Goal: Information Seeking & Learning: Learn about a topic

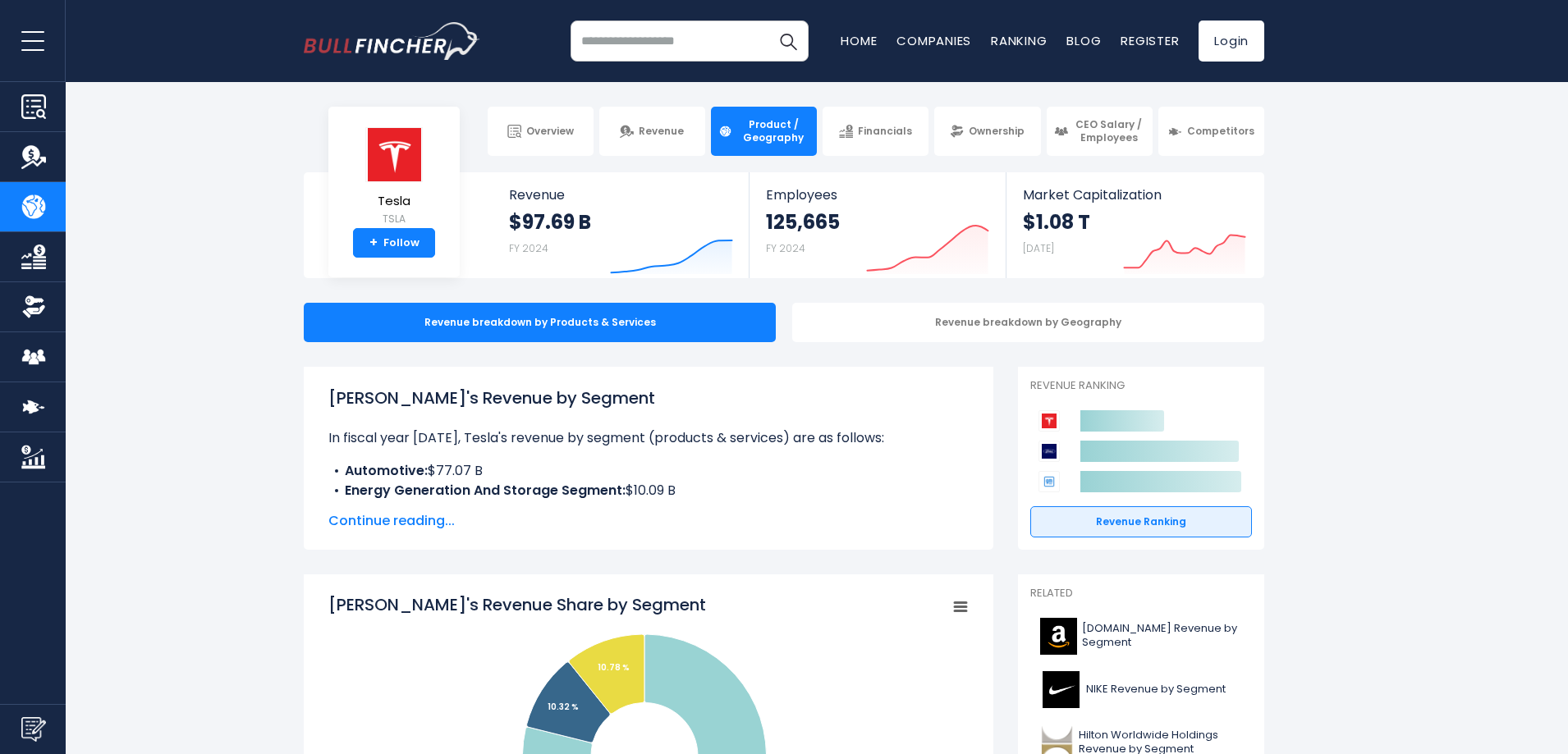
click at [398, 521] on span "Continue reading..." at bounding box center [648, 521] width 640 height 20
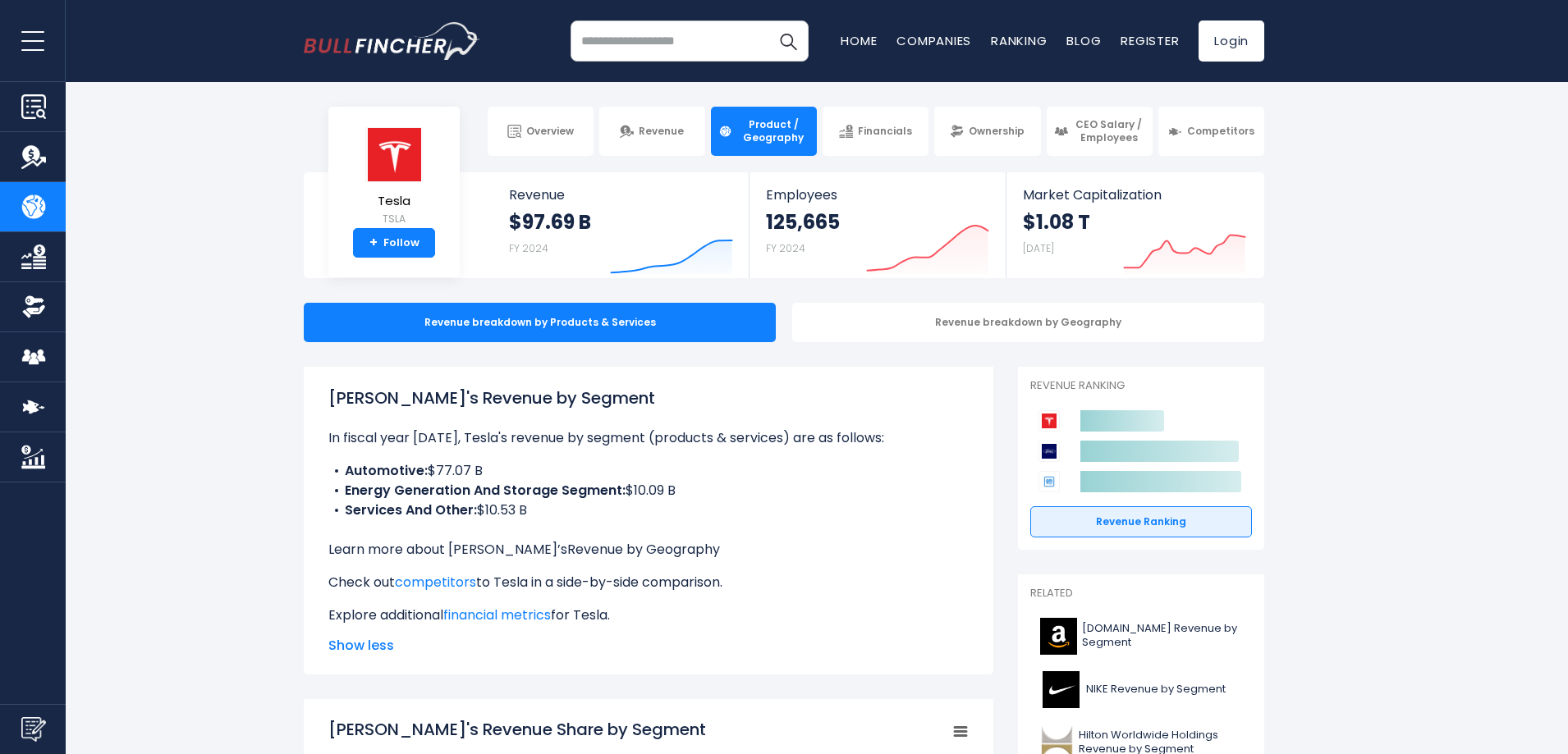
click at [629, 551] on link "Revenue by Geography" at bounding box center [644, 549] width 153 height 19
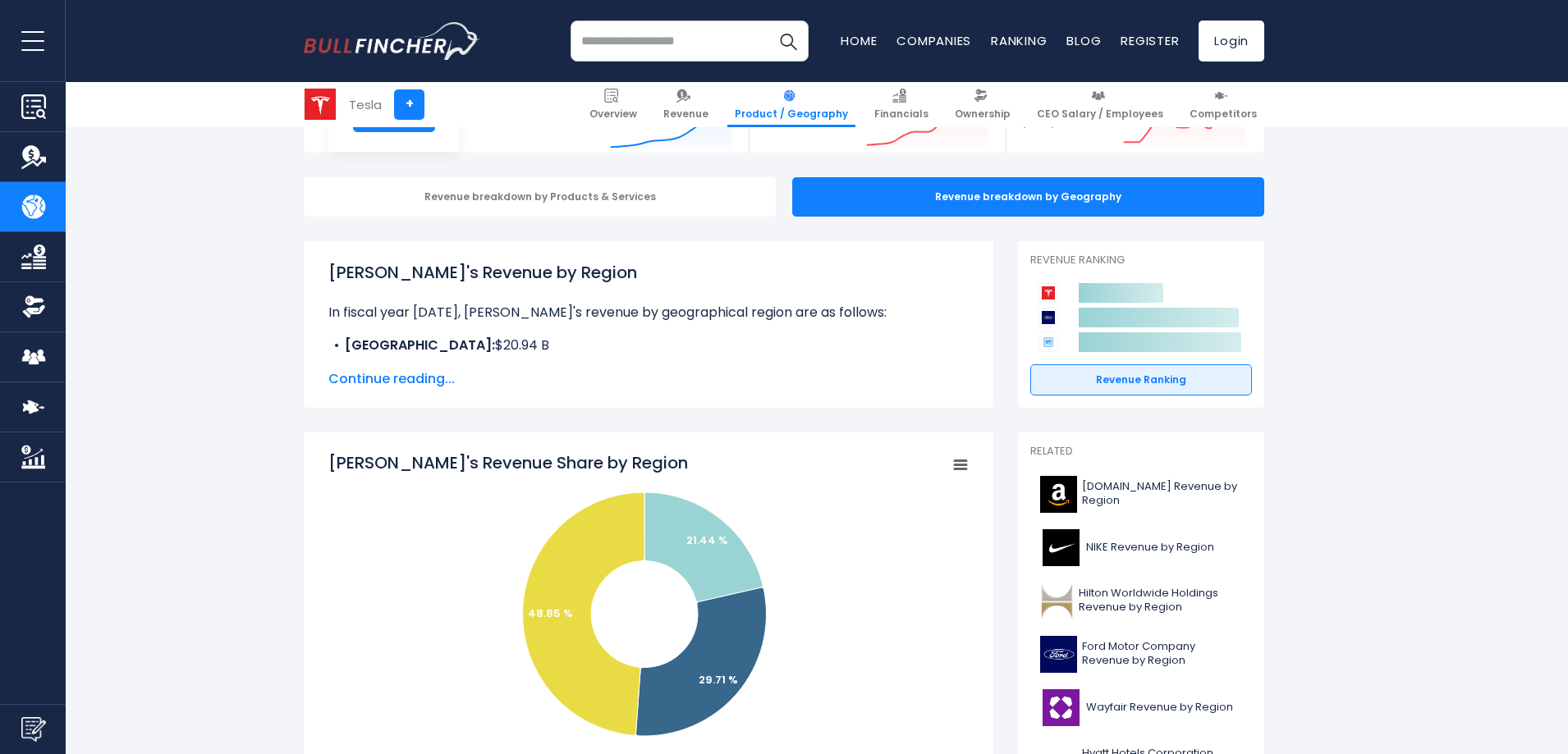
scroll to position [246, 0]
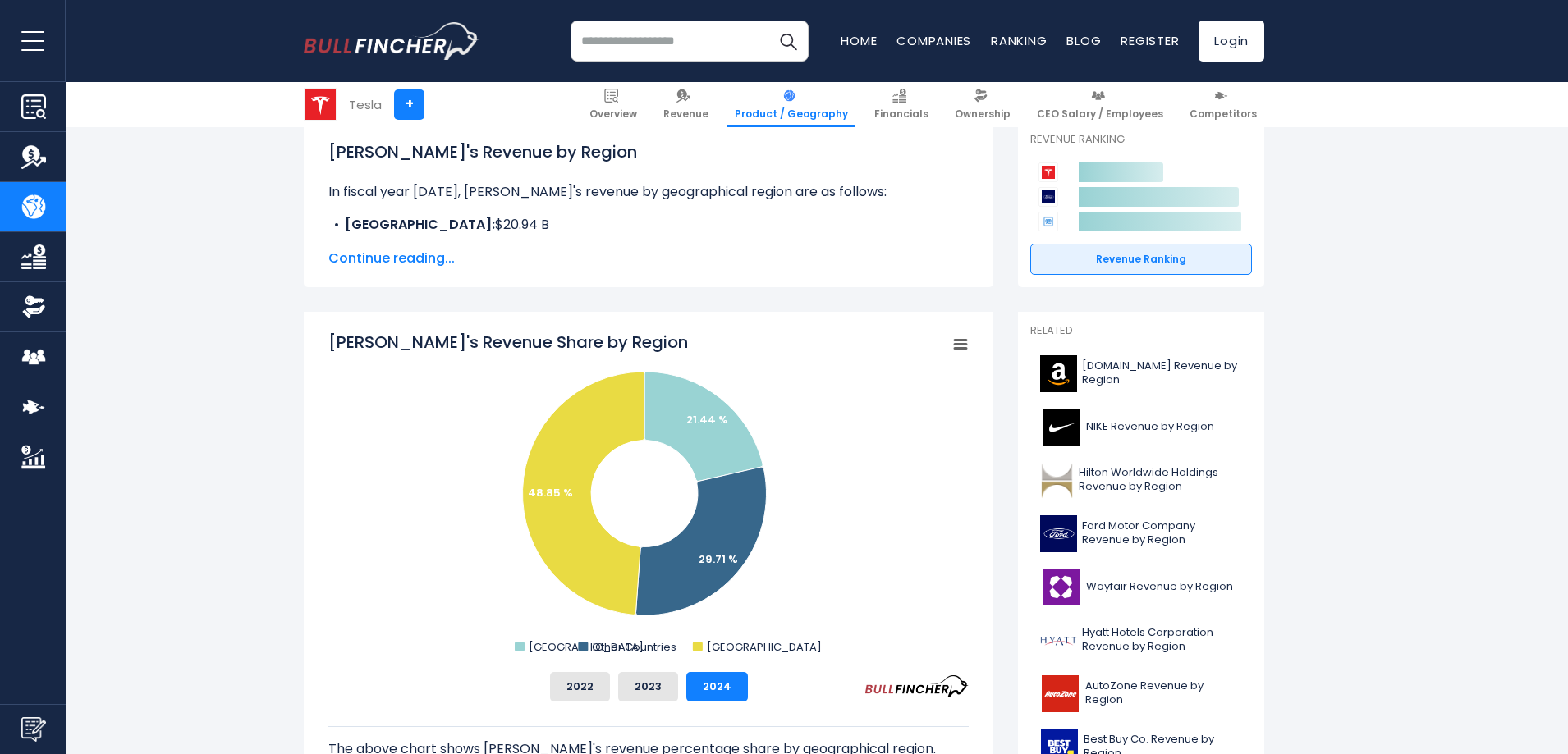
click at [416, 255] on span "Continue reading..." at bounding box center [648, 258] width 640 height 20
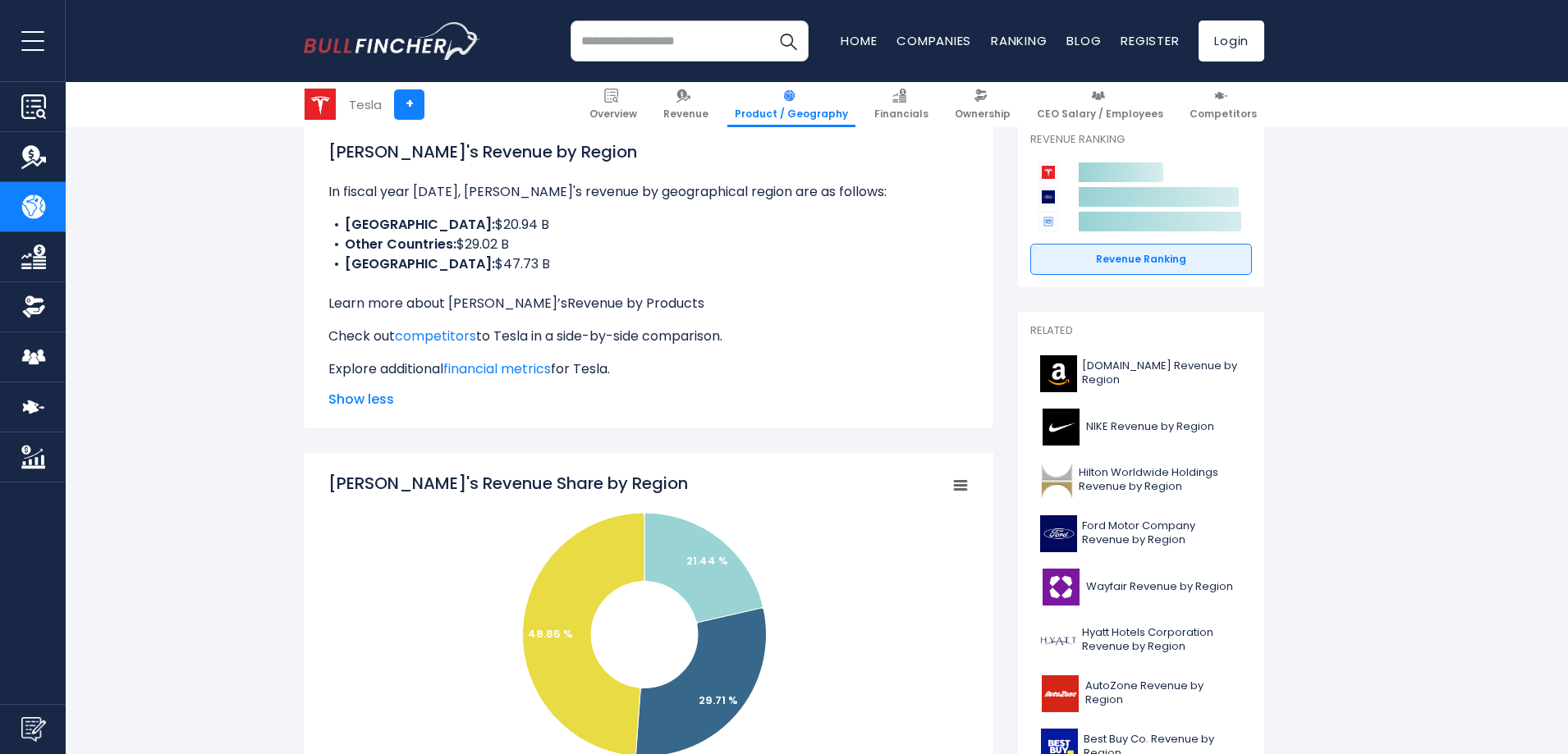
click at [599, 305] on link "Revenue by Products" at bounding box center [636, 303] width 137 height 19
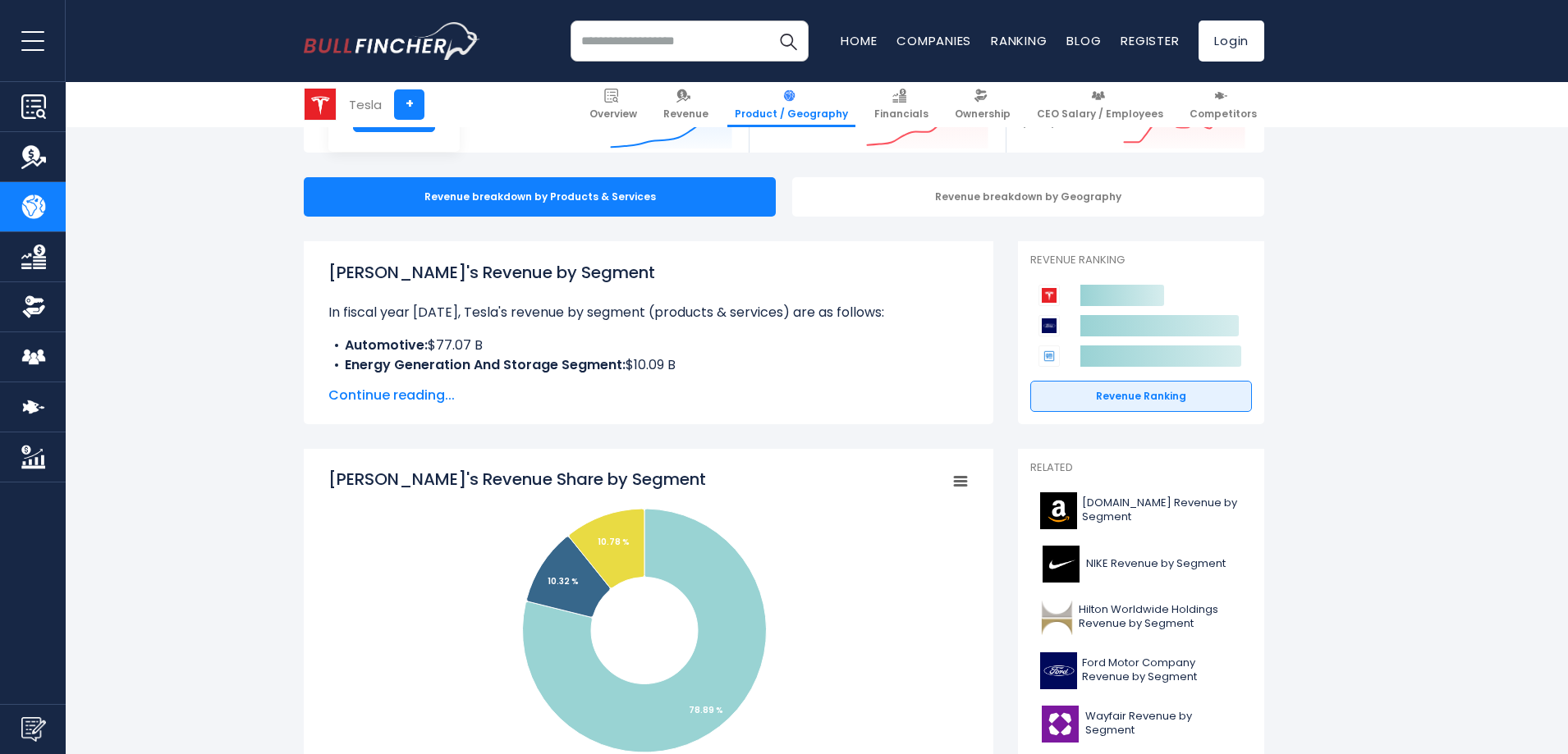
scroll to position [164, 0]
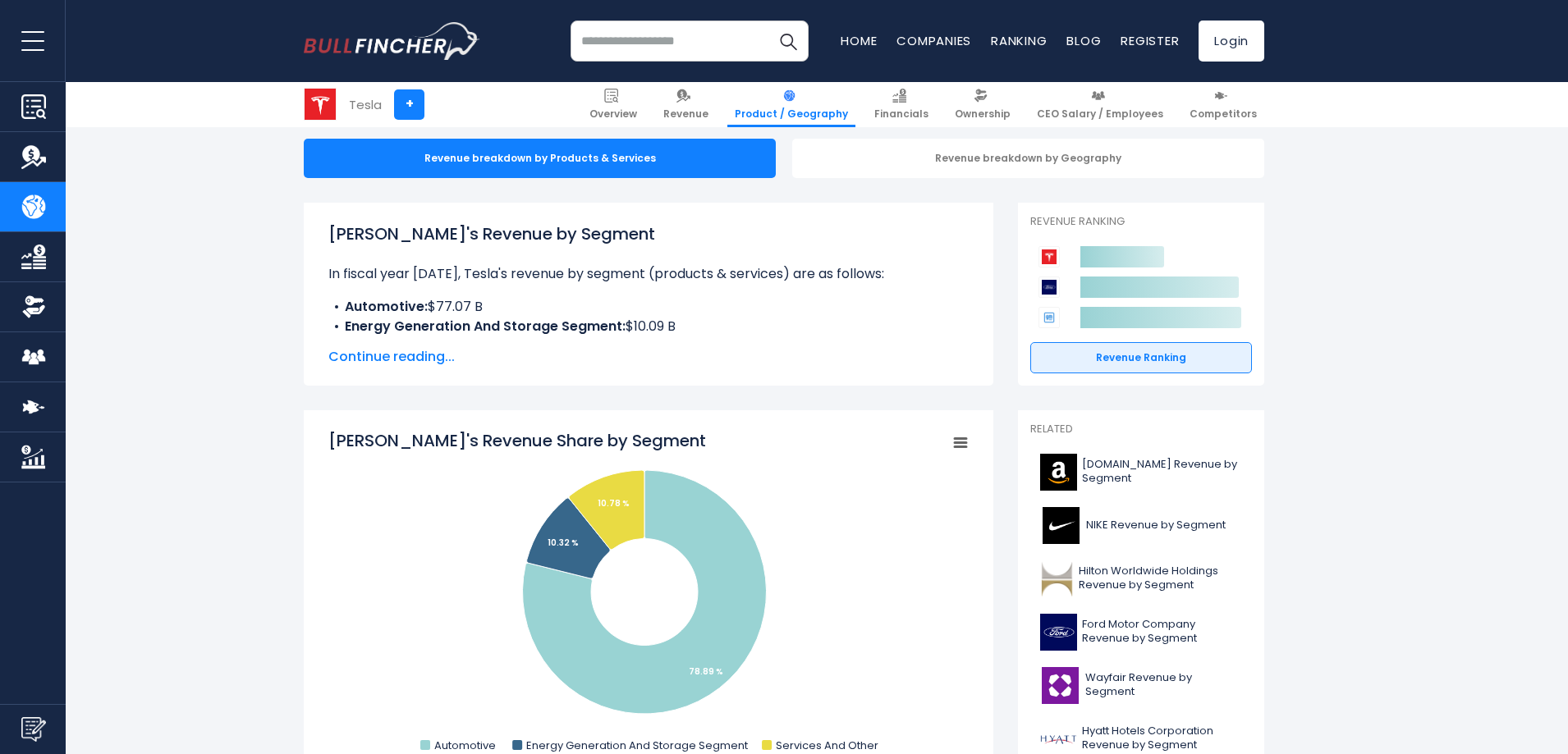
click at [429, 358] on span "Continue reading..." at bounding box center [648, 357] width 640 height 20
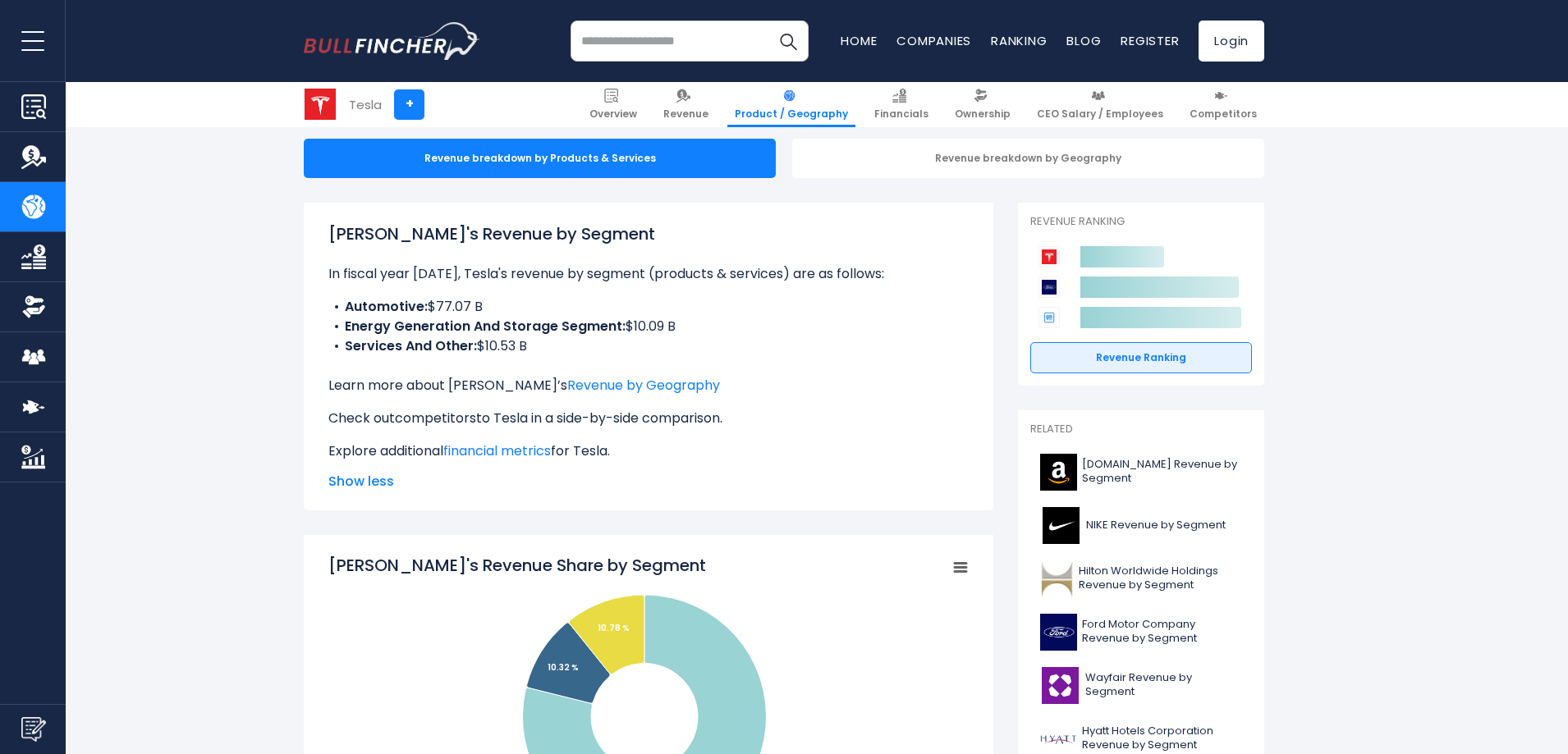
click at [447, 418] on link "competitors" at bounding box center [435, 418] width 81 height 19
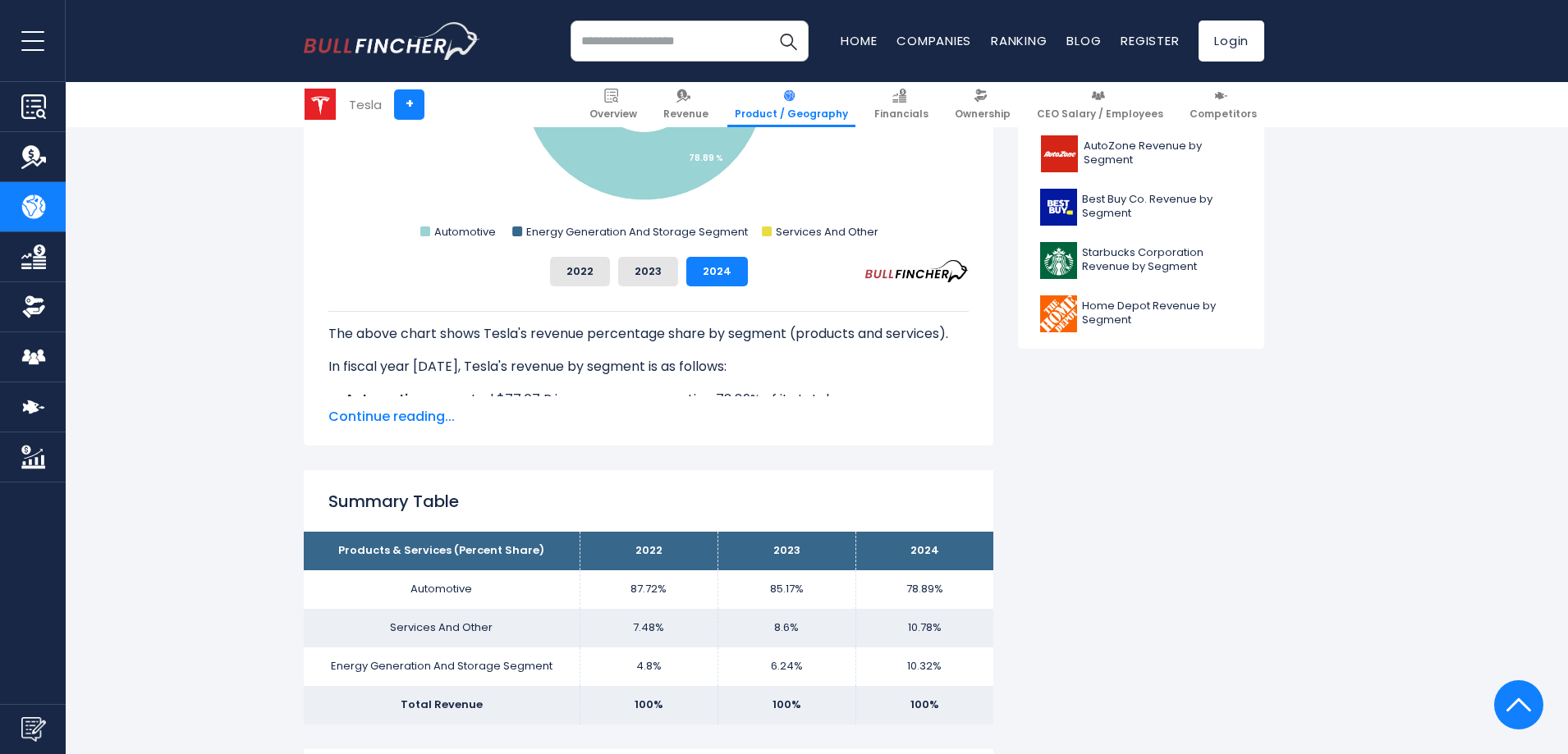
scroll to position [821, 0]
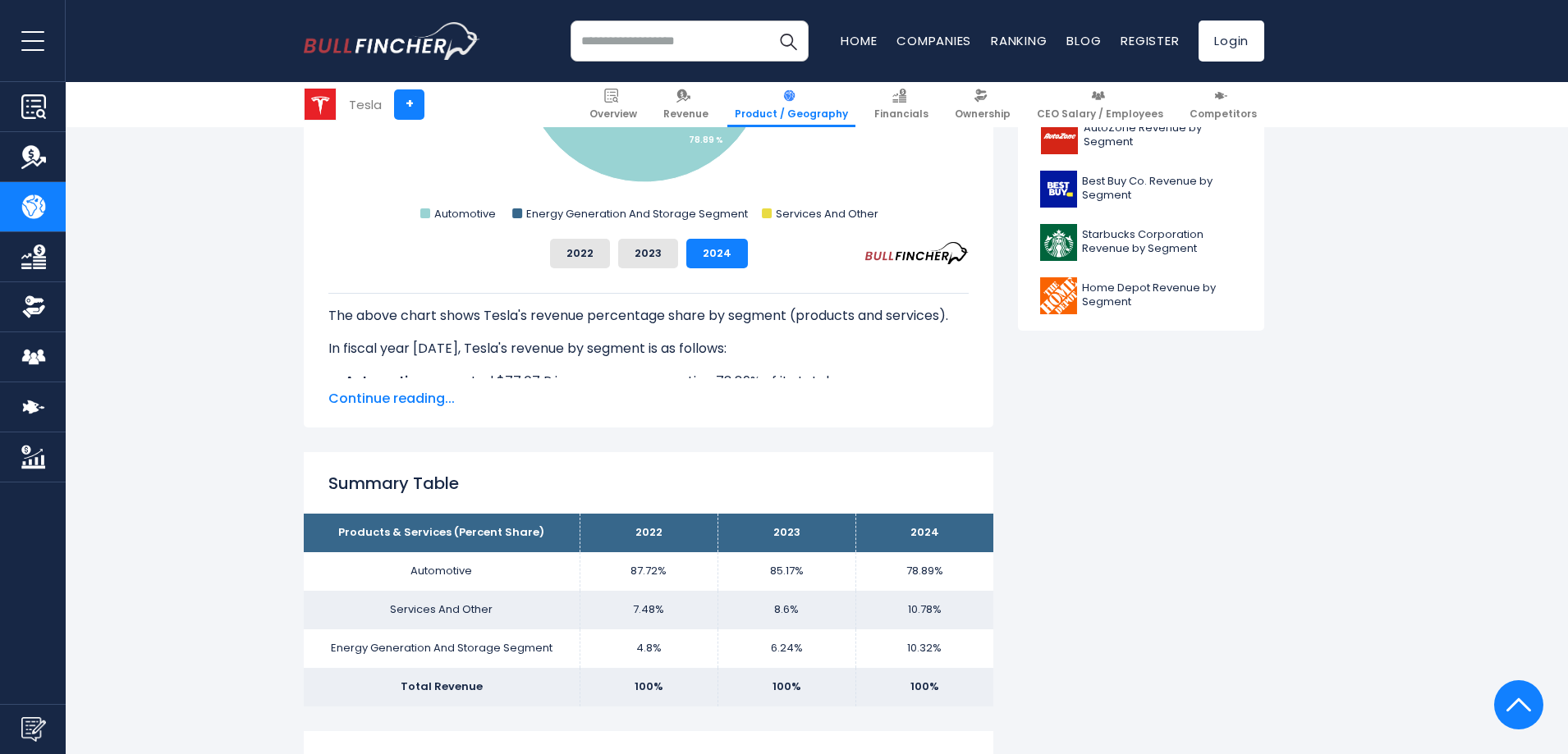
click at [413, 404] on span "Continue reading..." at bounding box center [648, 399] width 640 height 20
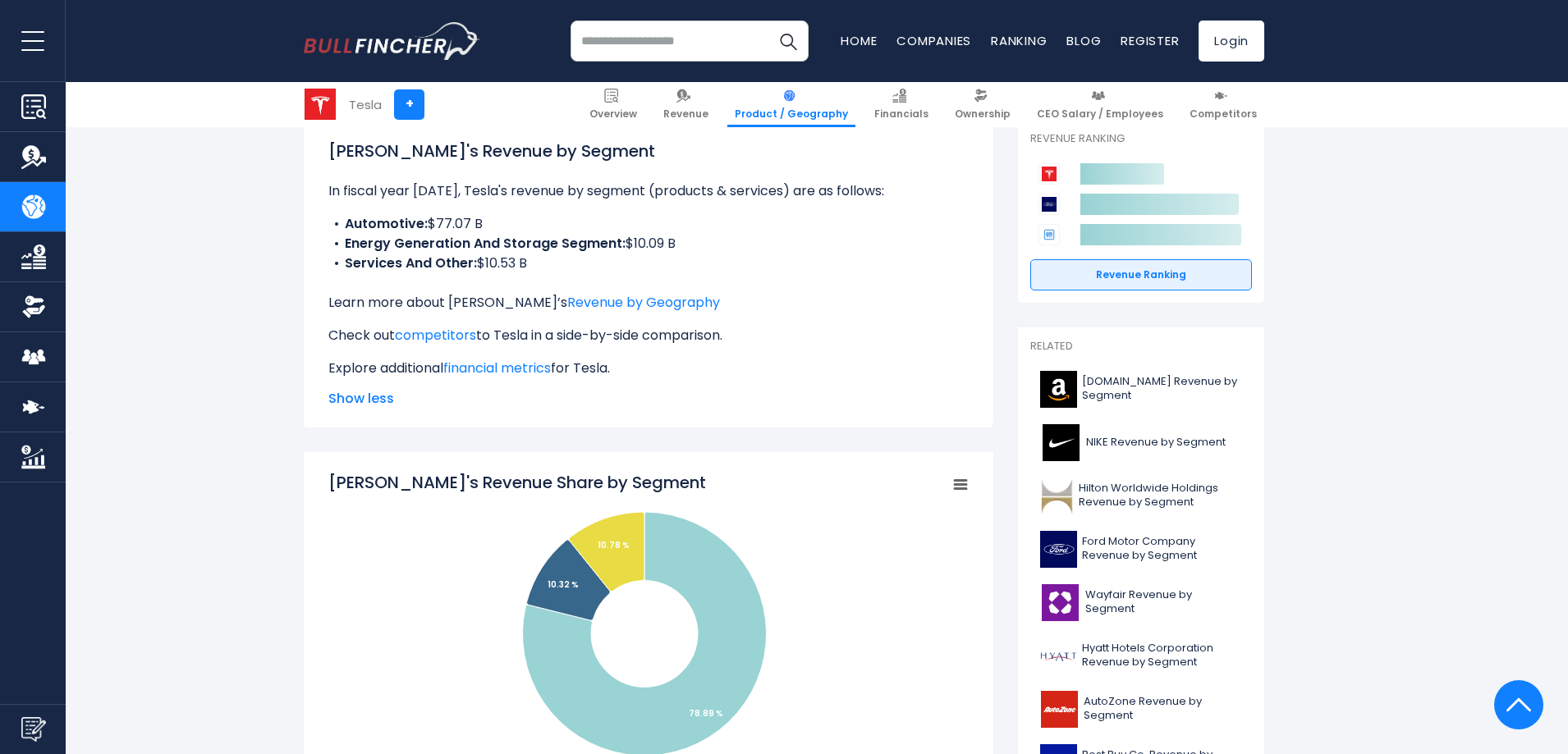
scroll to position [246, 0]
click at [906, 98] on img at bounding box center [899, 95] width 14 height 14
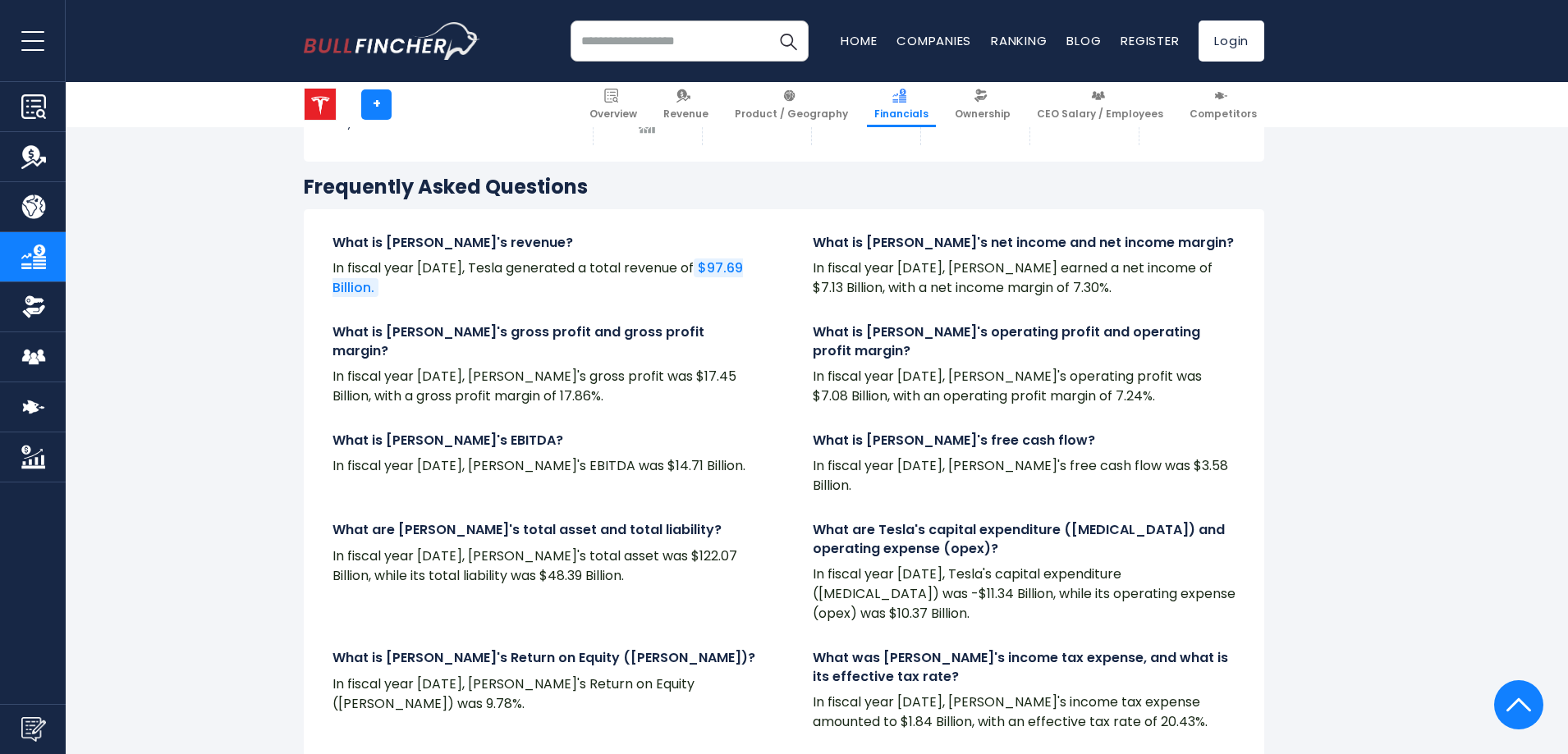
scroll to position [3282, 0]
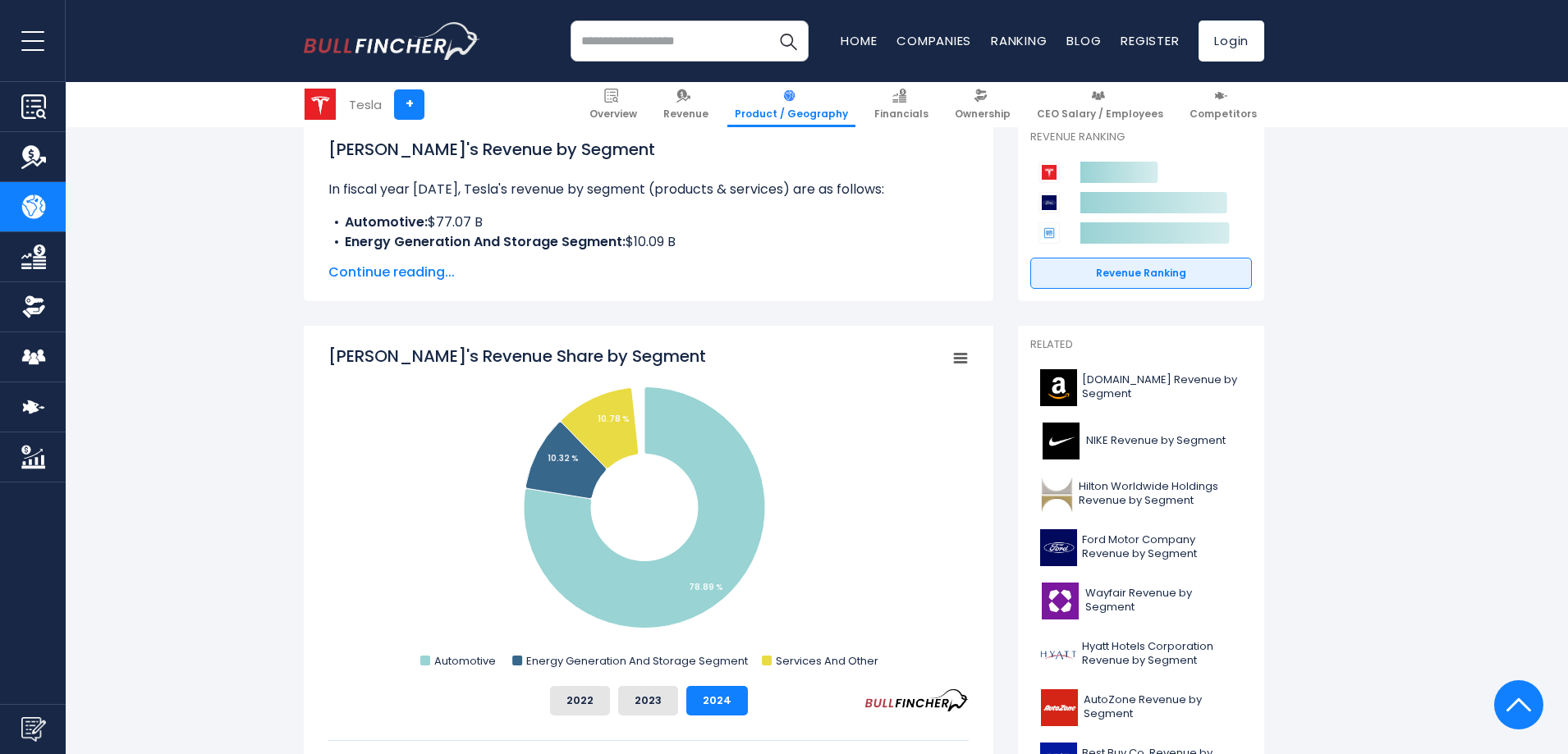
scroll to position [249, 0]
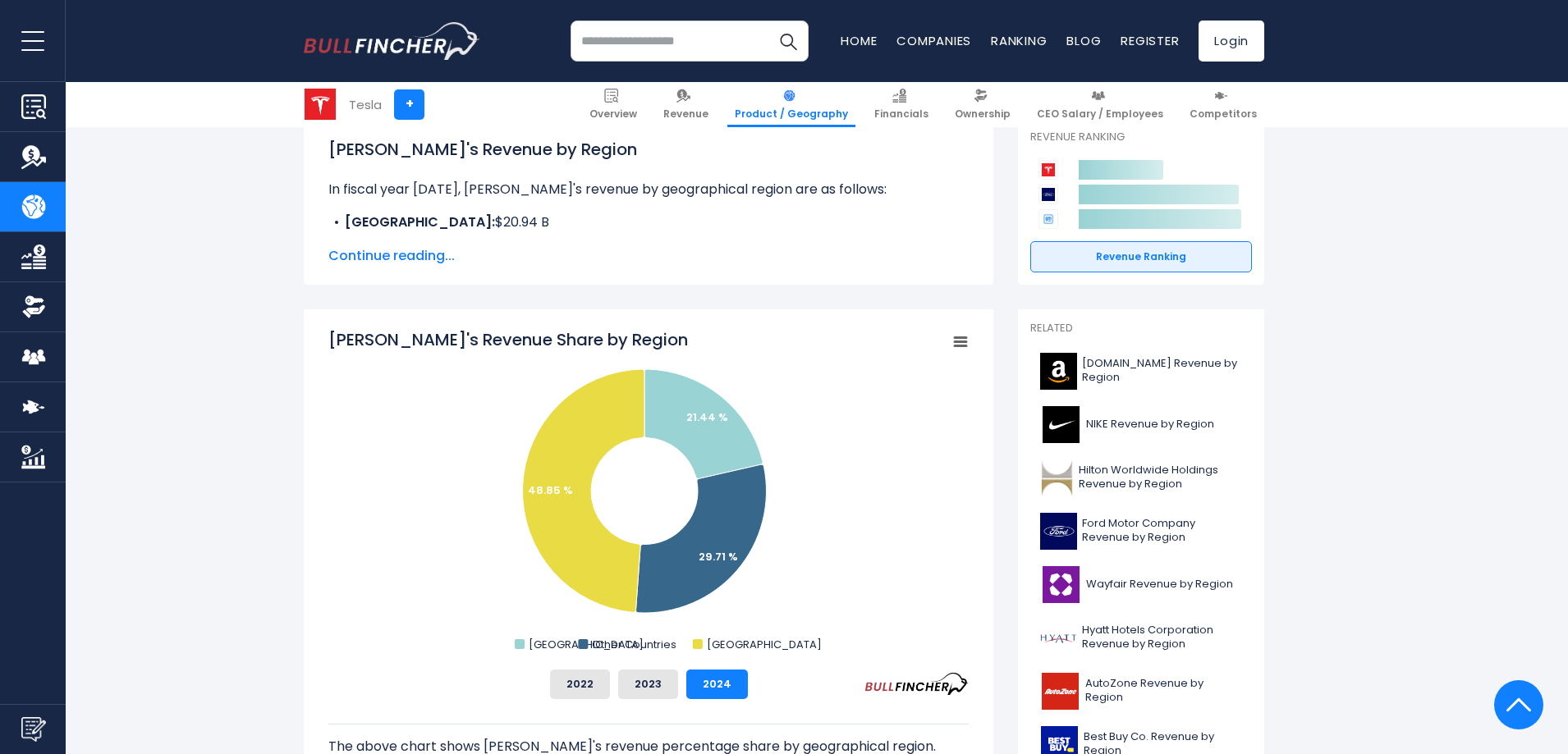
click at [682, 258] on span "Continue reading..." at bounding box center [648, 256] width 640 height 20
